Goal: Information Seeking & Learning: Learn about a topic

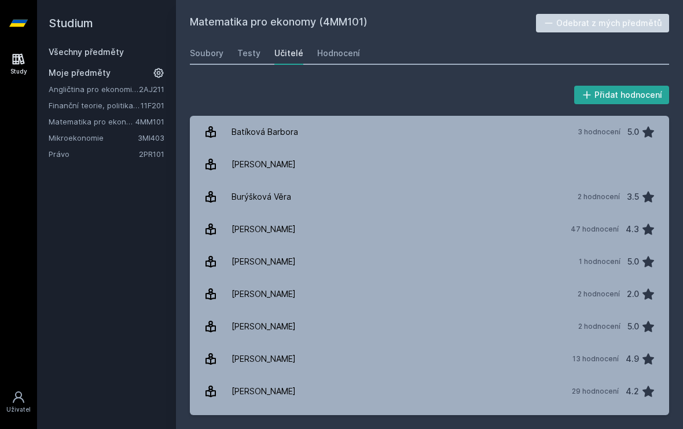
click at [84, 140] on link "Mikroekonomie" at bounding box center [93, 138] width 89 height 12
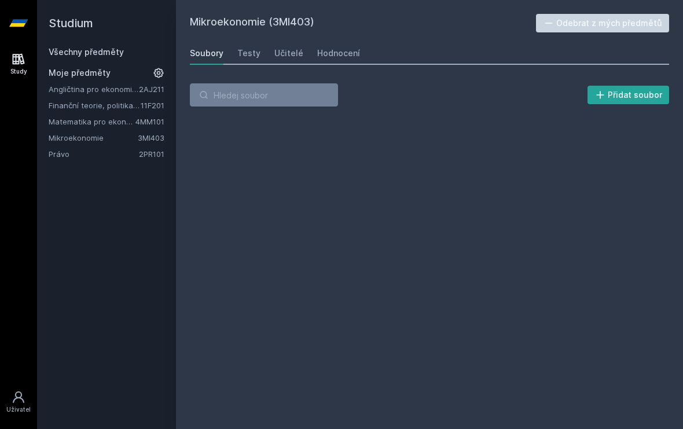
click at [294, 60] on link "Učitelé" at bounding box center [288, 53] width 29 height 23
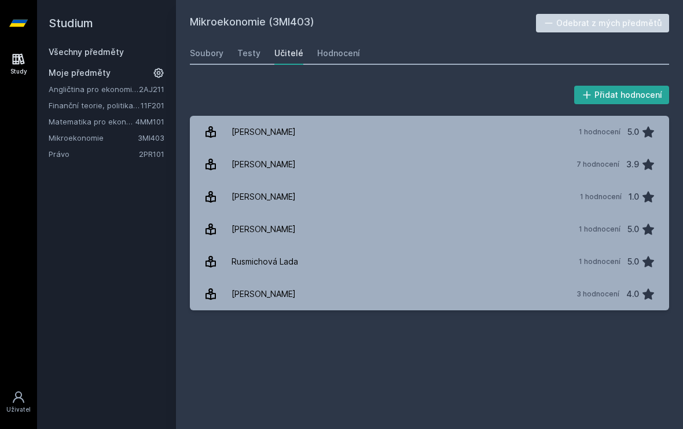
click at [327, 48] on div "Hodnocení" at bounding box center [338, 53] width 43 height 12
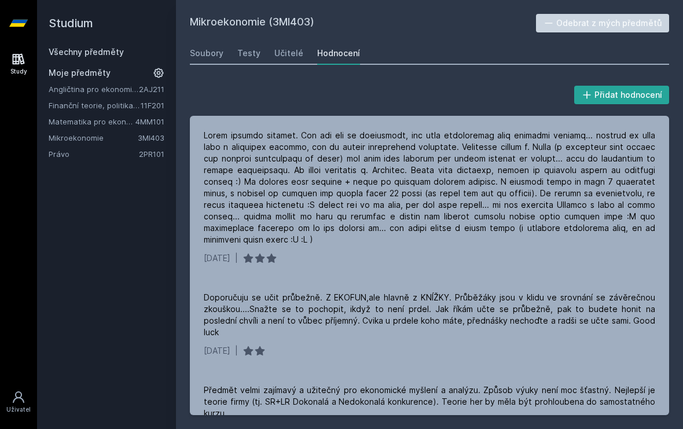
click at [279, 59] on link "Učitelé" at bounding box center [288, 53] width 29 height 23
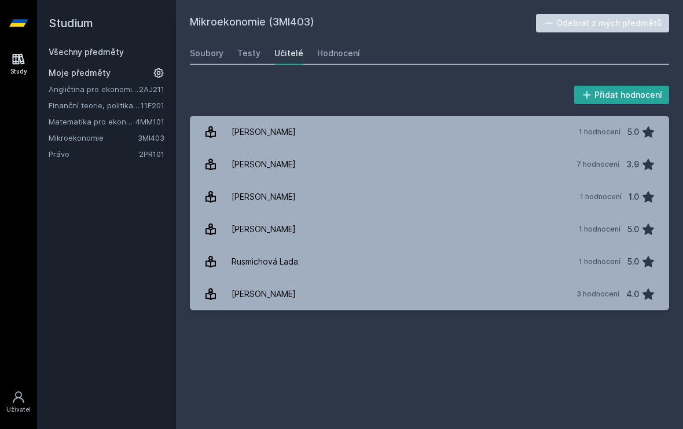
click at [244, 54] on div "Testy" at bounding box center [248, 53] width 23 height 12
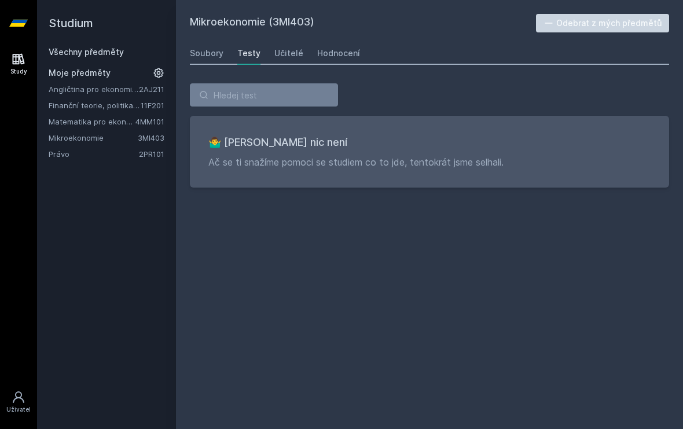
click at [201, 51] on div "Soubory" at bounding box center [207, 53] width 34 height 12
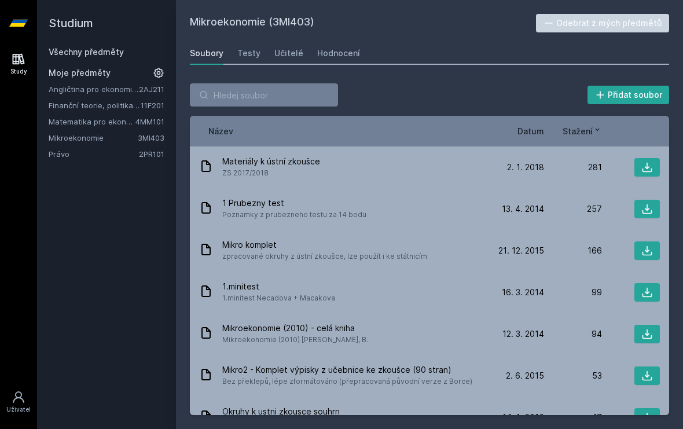
click at [241, 295] on span "1.minitest Necadova + Macakova" at bounding box center [278, 298] width 113 height 12
click at [229, 295] on span "1.minitest Necadova + Macakova" at bounding box center [278, 298] width 113 height 12
click at [647, 296] on icon at bounding box center [647, 293] width 12 height 12
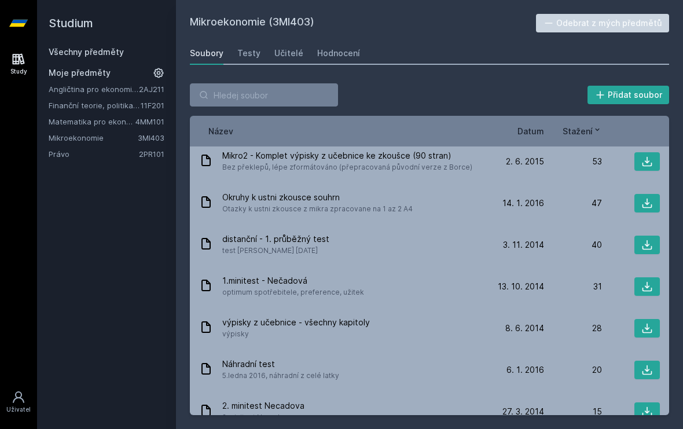
scroll to position [225, 0]
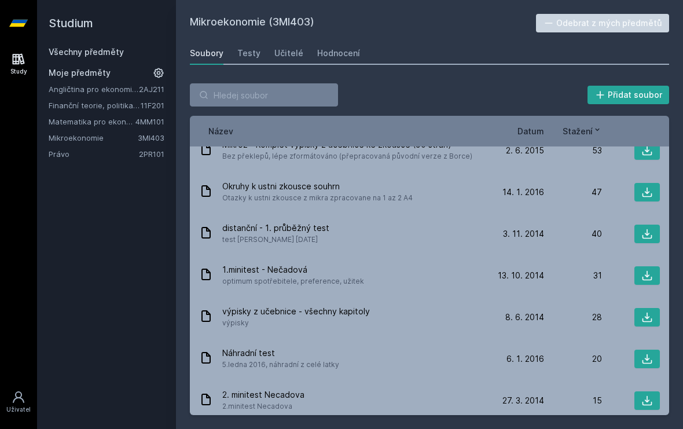
click at [642, 275] on icon at bounding box center [647, 276] width 12 height 12
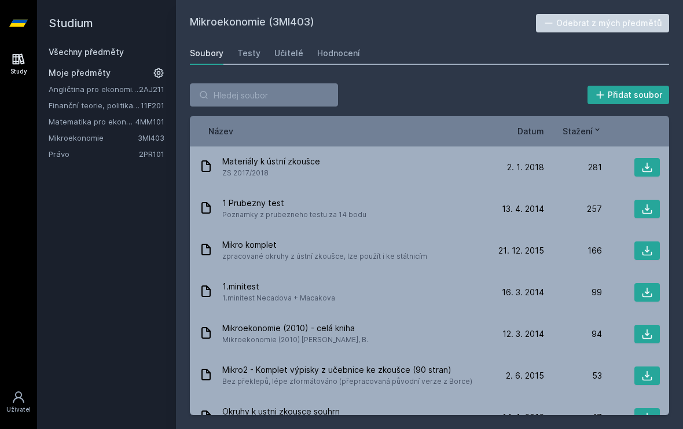
scroll to position [0, 0]
